Goal: Task Accomplishment & Management: Manage account settings

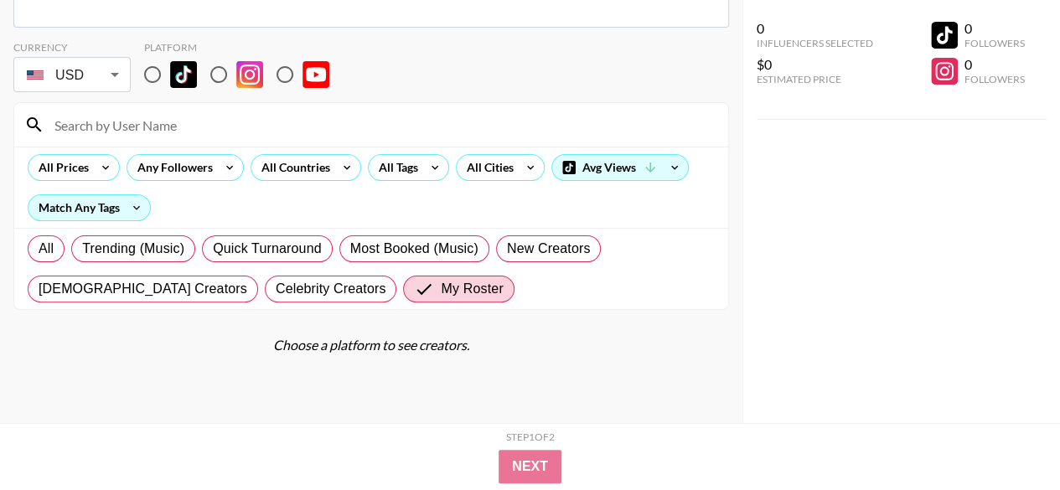
scroll to position [119, 0]
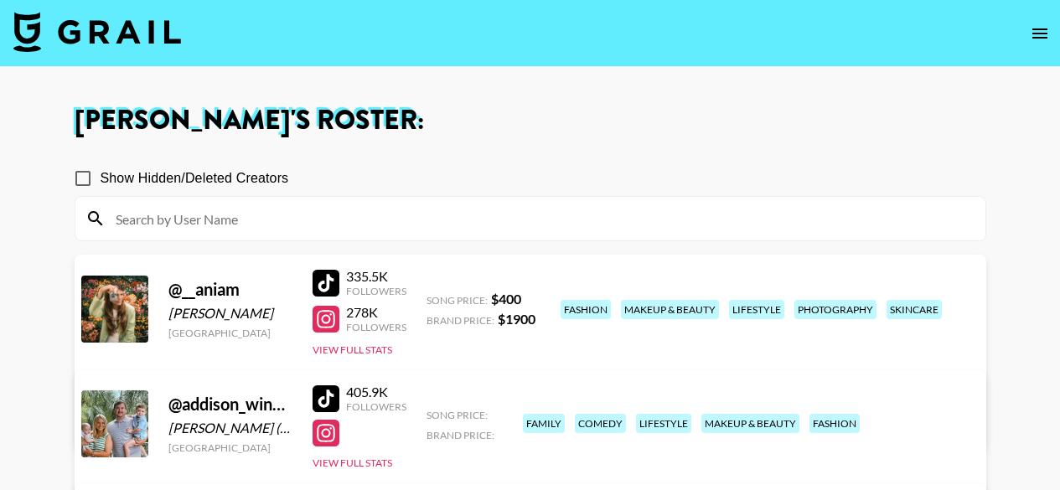
scroll to position [419, 0]
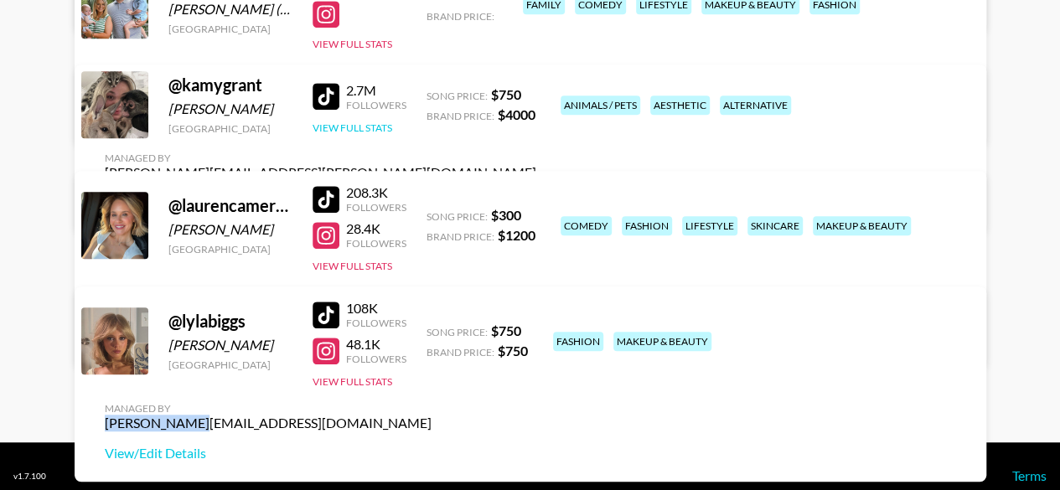
click at [374, 134] on button "View Full Stats" at bounding box center [353, 128] width 80 height 13
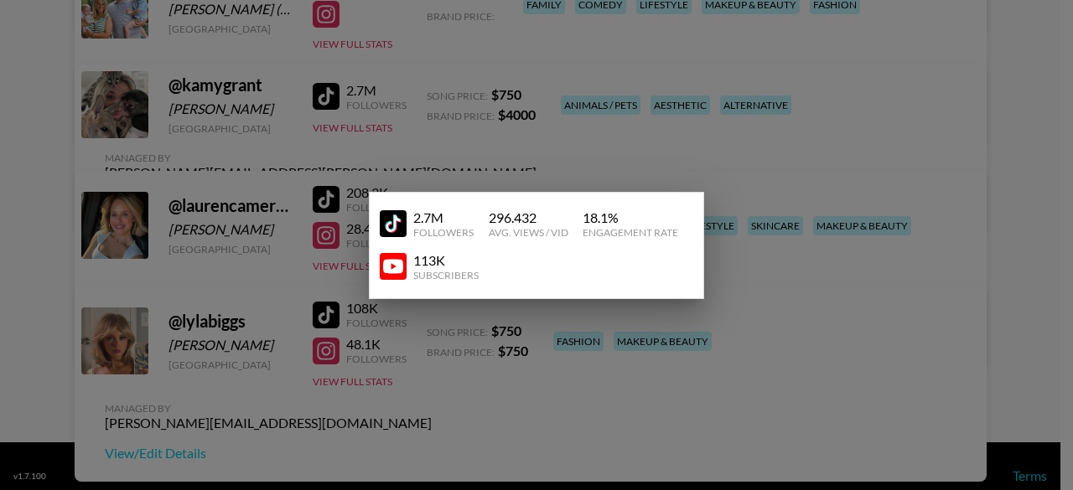
click at [570, 150] on div at bounding box center [536, 245] width 1073 height 490
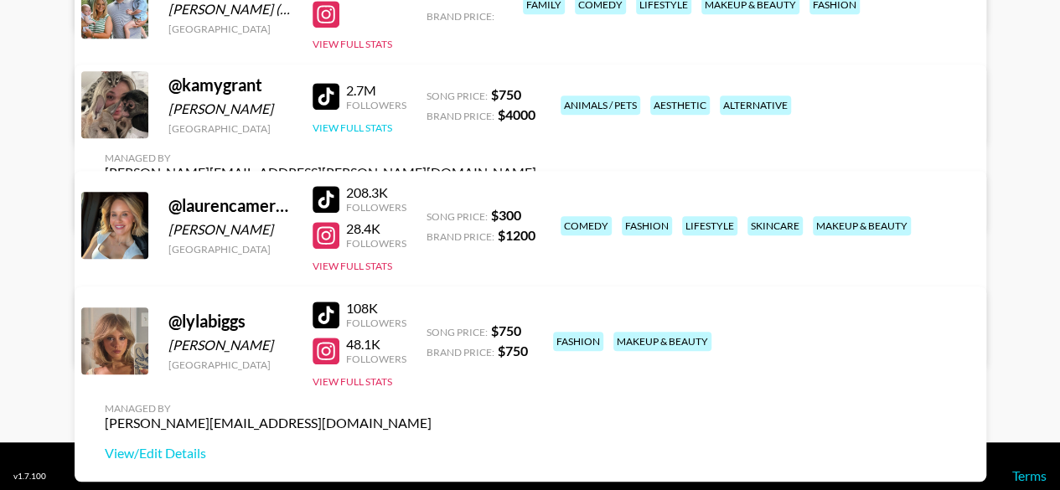
click at [350, 134] on button "View Full Stats" at bounding box center [353, 128] width 80 height 13
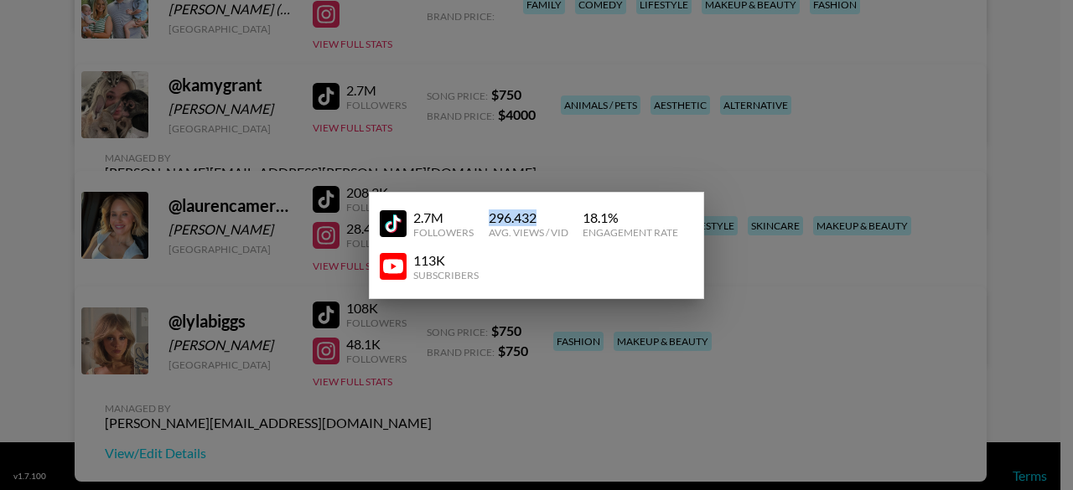
drag, startPoint x: 488, startPoint y: 223, endPoint x: 567, endPoint y: 225, distance: 79.6
click at [567, 225] on div "296.432" at bounding box center [529, 218] width 80 height 17
copy div "296.432"
click at [567, 164] on div at bounding box center [536, 245] width 1073 height 490
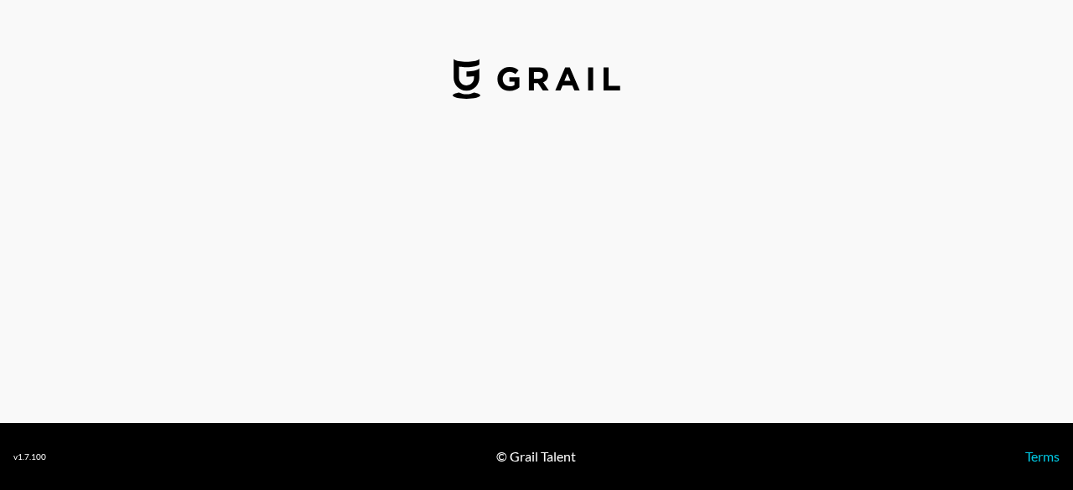
select select "USD"
